Goal: Task Accomplishment & Management: Complete application form

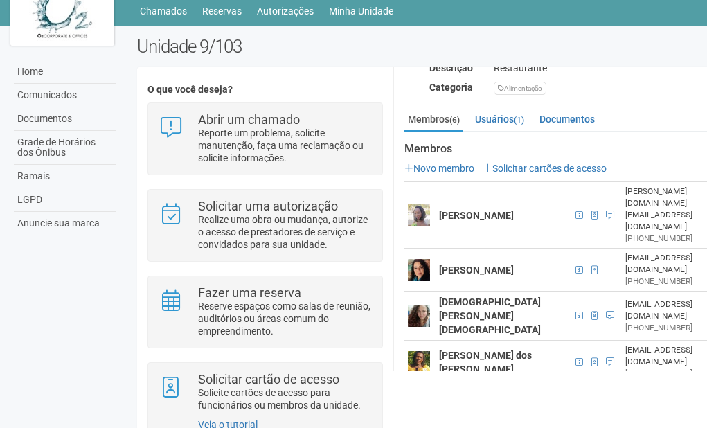
scroll to position [69, 0]
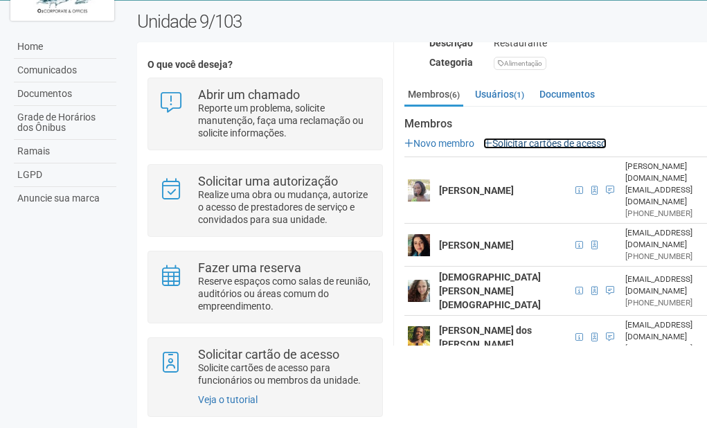
click at [535, 138] on link "Solicitar cartões de acesso" at bounding box center [544, 143] width 123 height 11
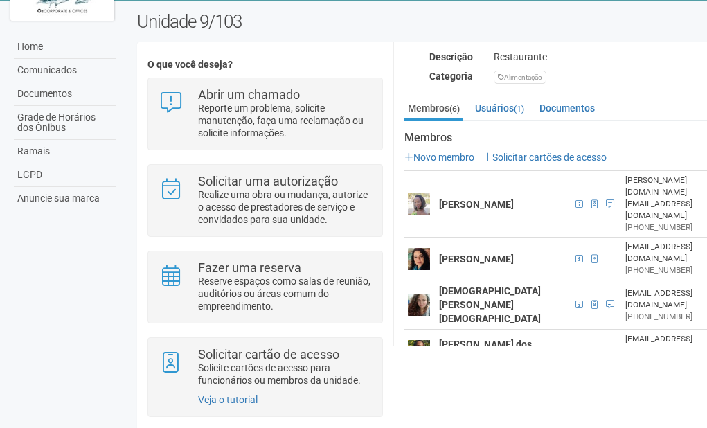
scroll to position [252, 0]
